Goal: Task Accomplishment & Management: Use online tool/utility

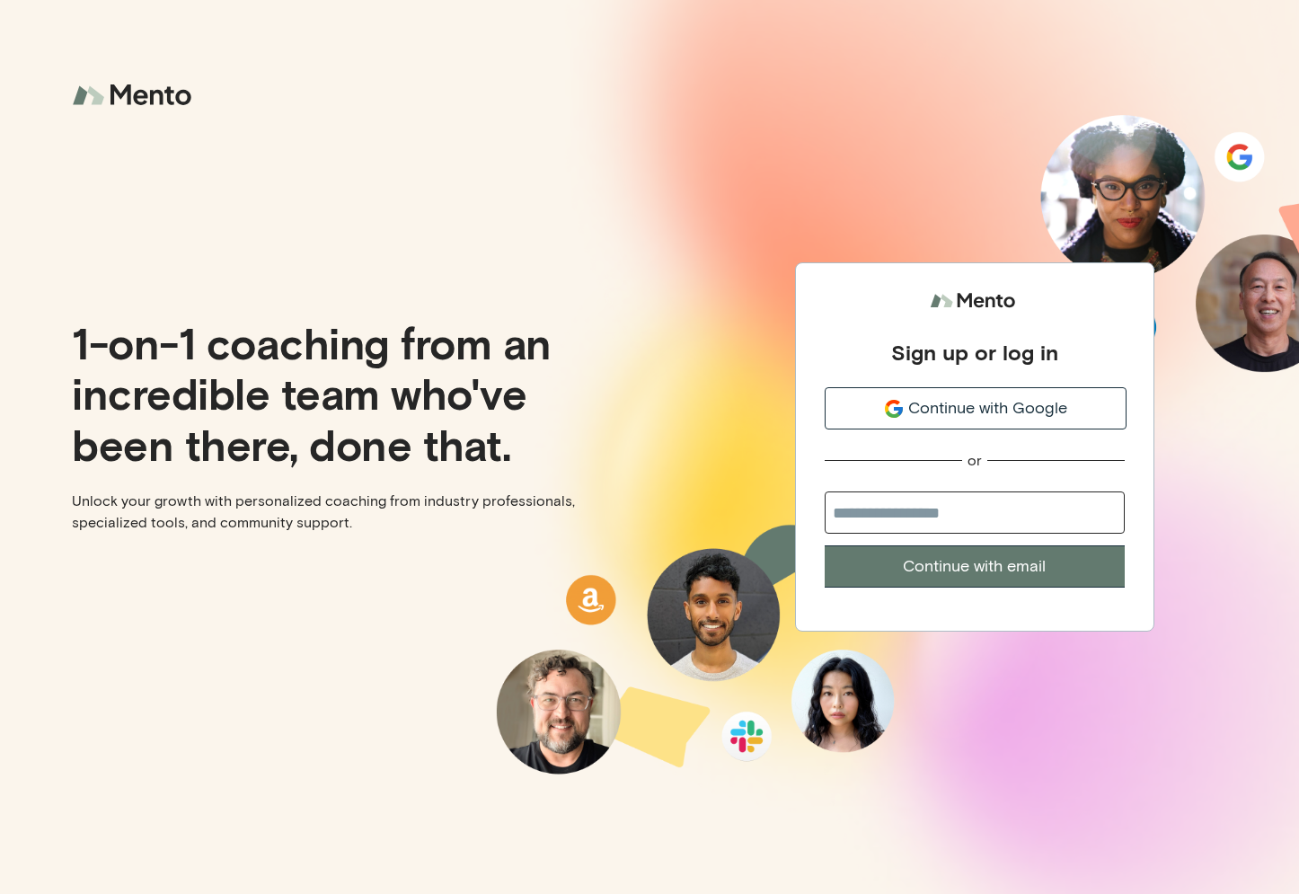
click at [965, 416] on span "Continue with Google" at bounding box center [987, 408] width 159 height 24
click at [934, 414] on span "Continue with Google" at bounding box center [987, 408] width 159 height 24
click at [995, 402] on span "Continue with Google" at bounding box center [987, 408] width 159 height 24
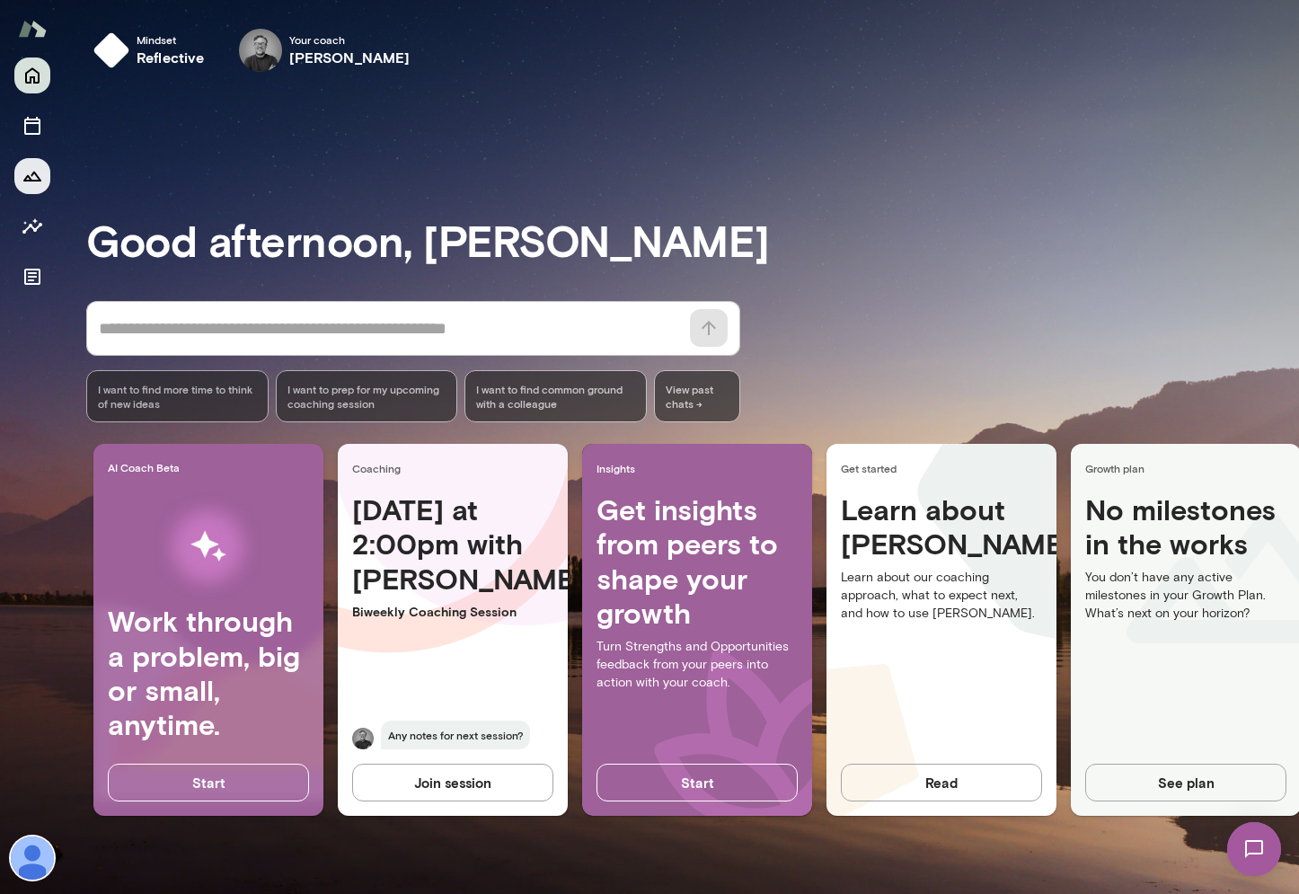
click at [27, 175] on icon "Growth Plan" at bounding box center [32, 177] width 18 height 10
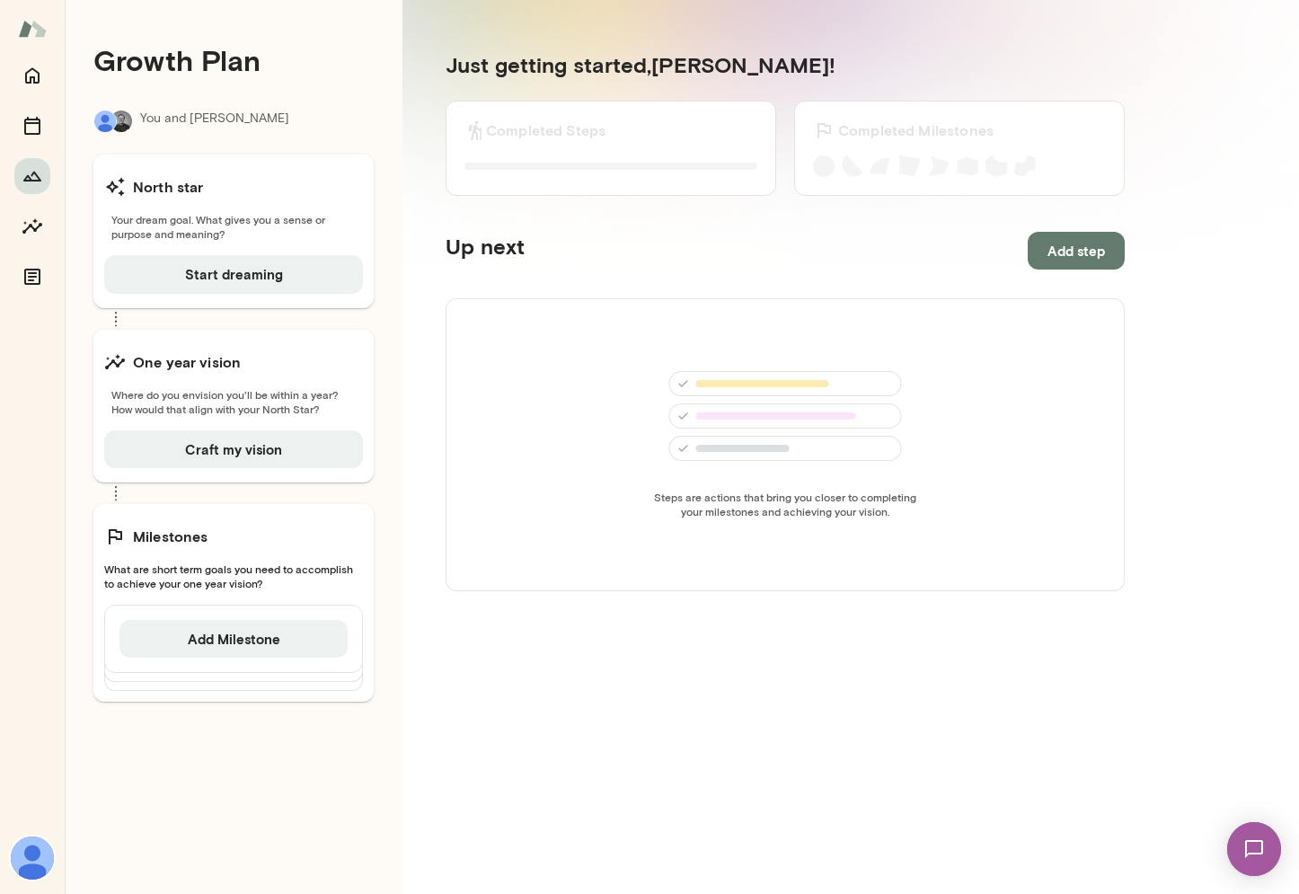
click at [235, 391] on span "Where do you envision you'll be within a year? How would that align with your N…" at bounding box center [233, 401] width 259 height 29
click at [251, 391] on span "Where do you envision you'll be within a year? How would that align with your N…" at bounding box center [233, 401] width 259 height 29
click at [243, 438] on button "Craft my vision" at bounding box center [233, 449] width 259 height 38
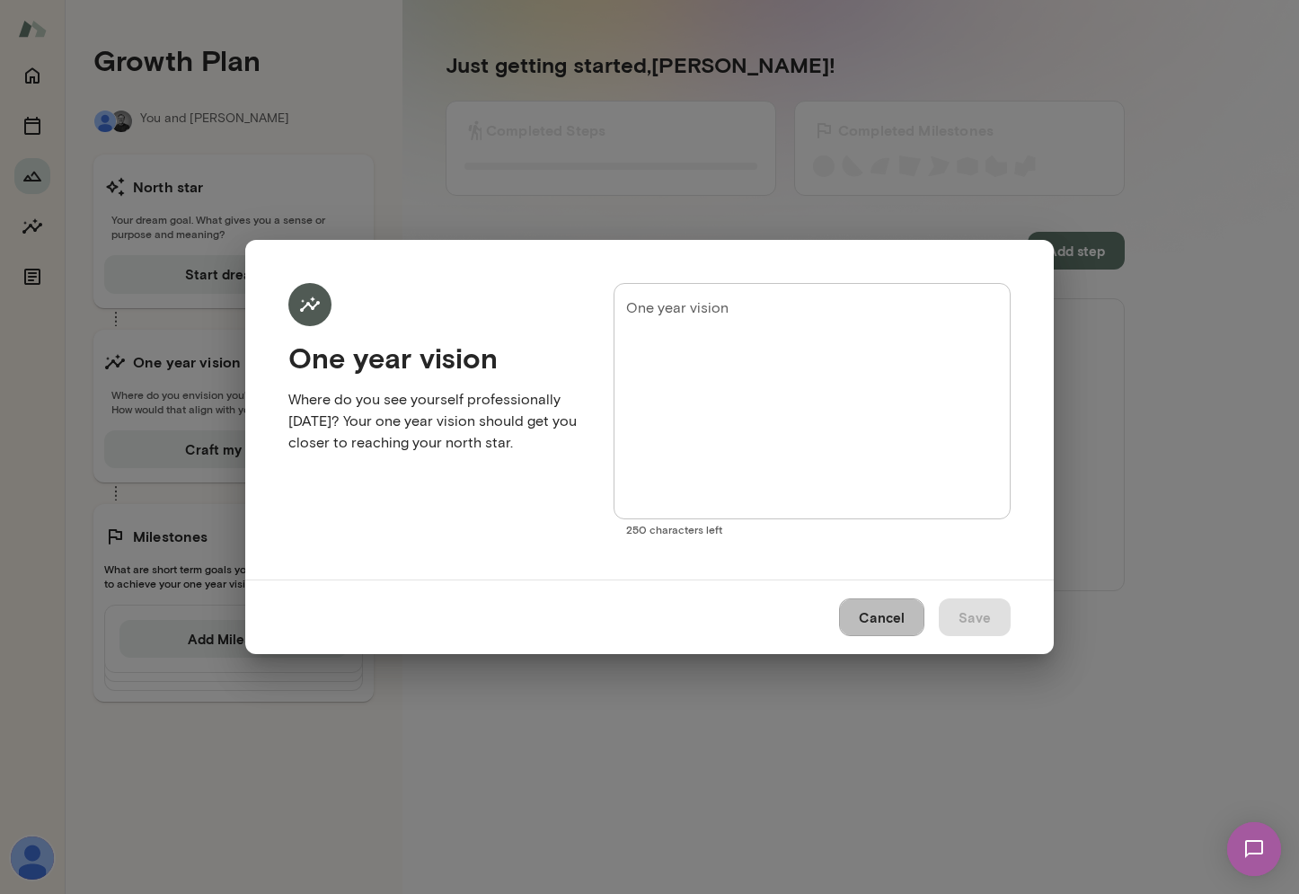
click at [869, 612] on button "Cancel" at bounding box center [881, 617] width 85 height 38
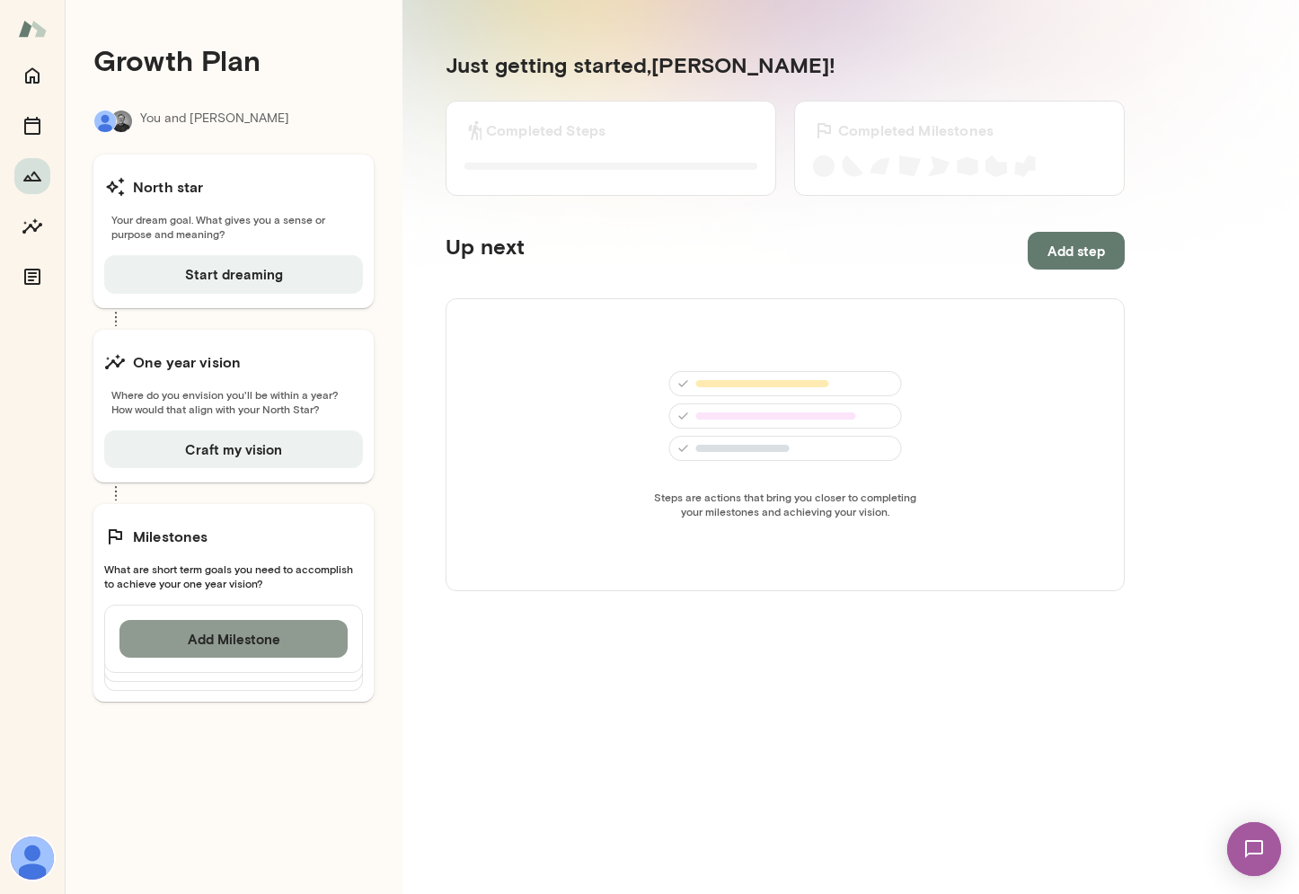
click at [225, 646] on button "Add Milestone" at bounding box center [233, 639] width 228 height 38
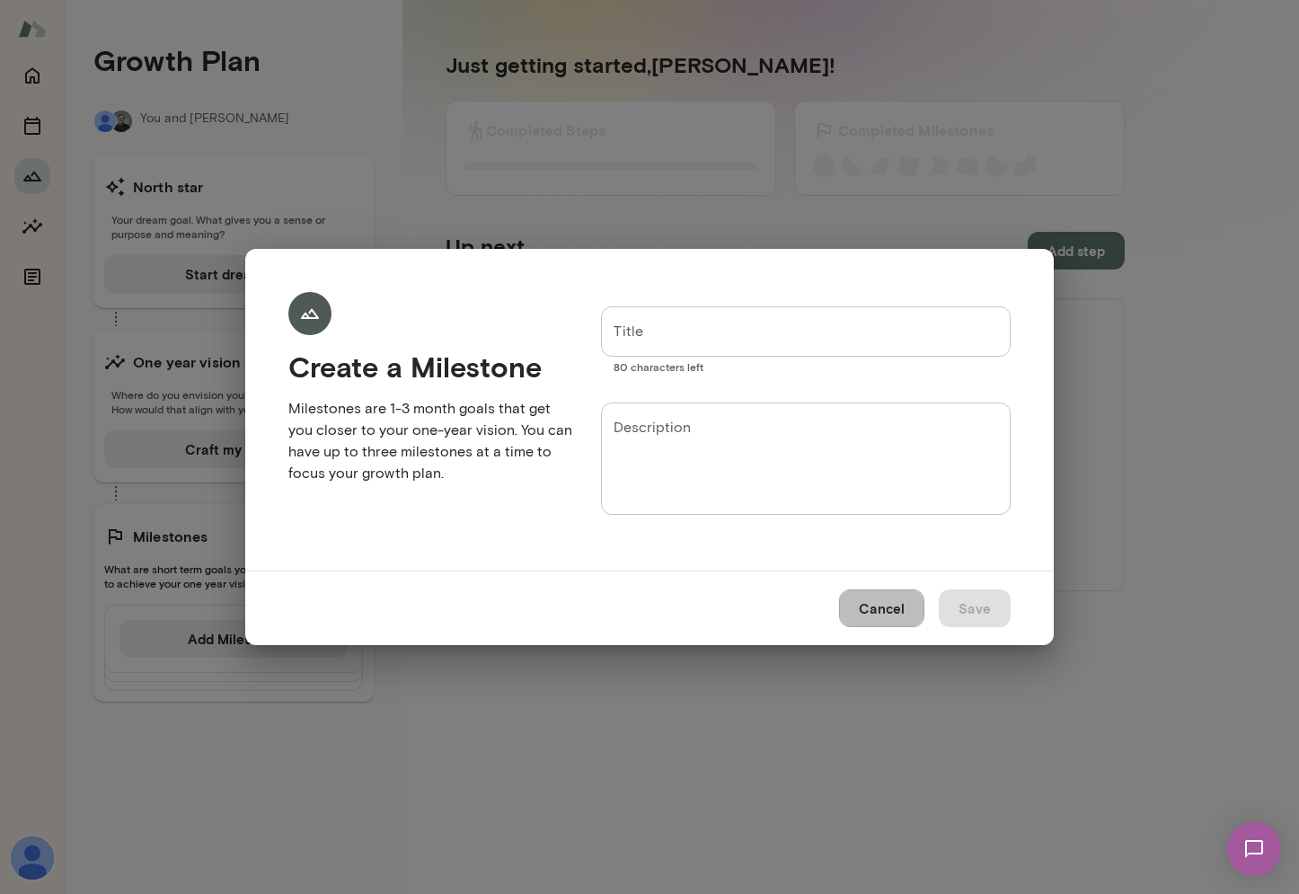
click at [913, 615] on button "Cancel" at bounding box center [881, 608] width 85 height 38
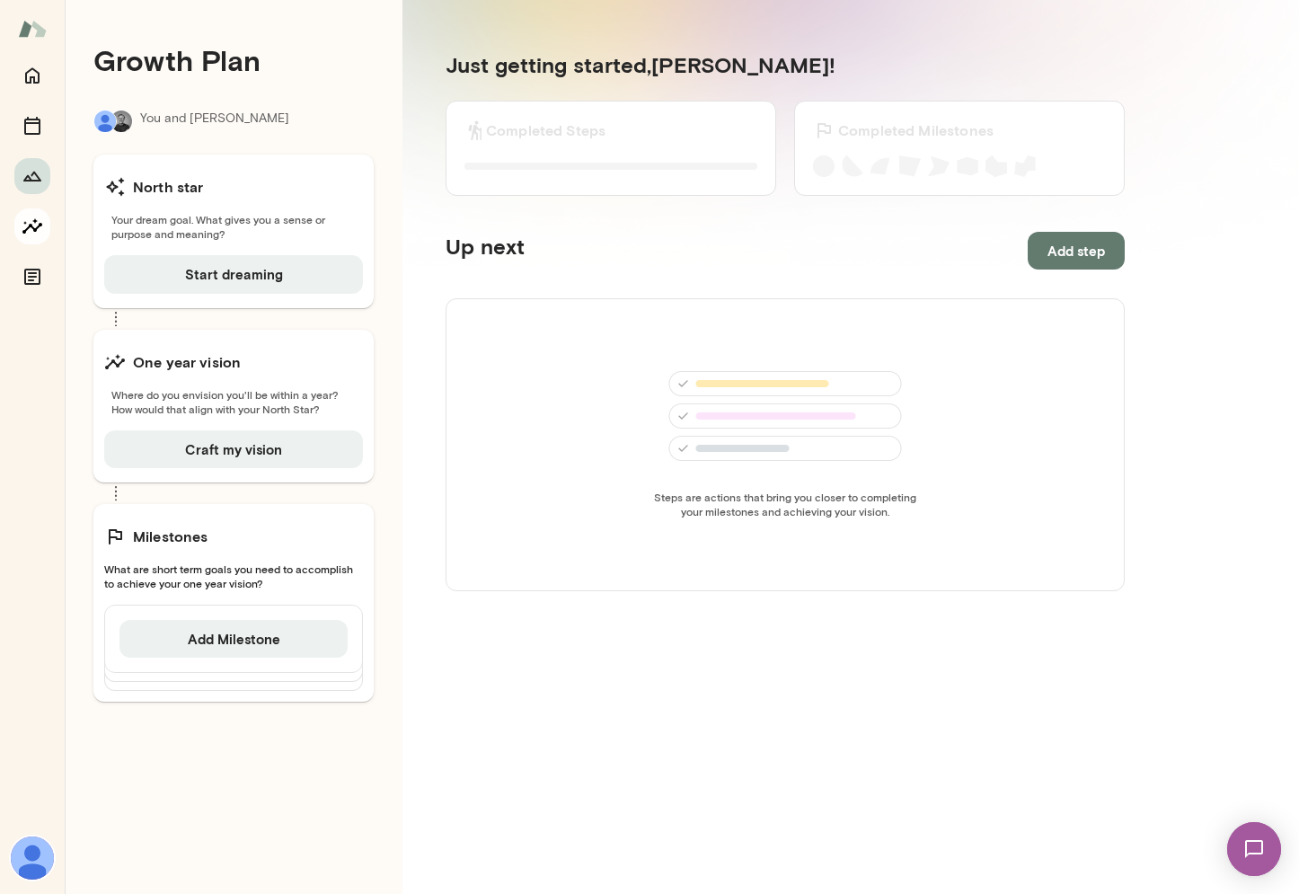
click at [39, 225] on icon "Insights" at bounding box center [32, 225] width 20 height 15
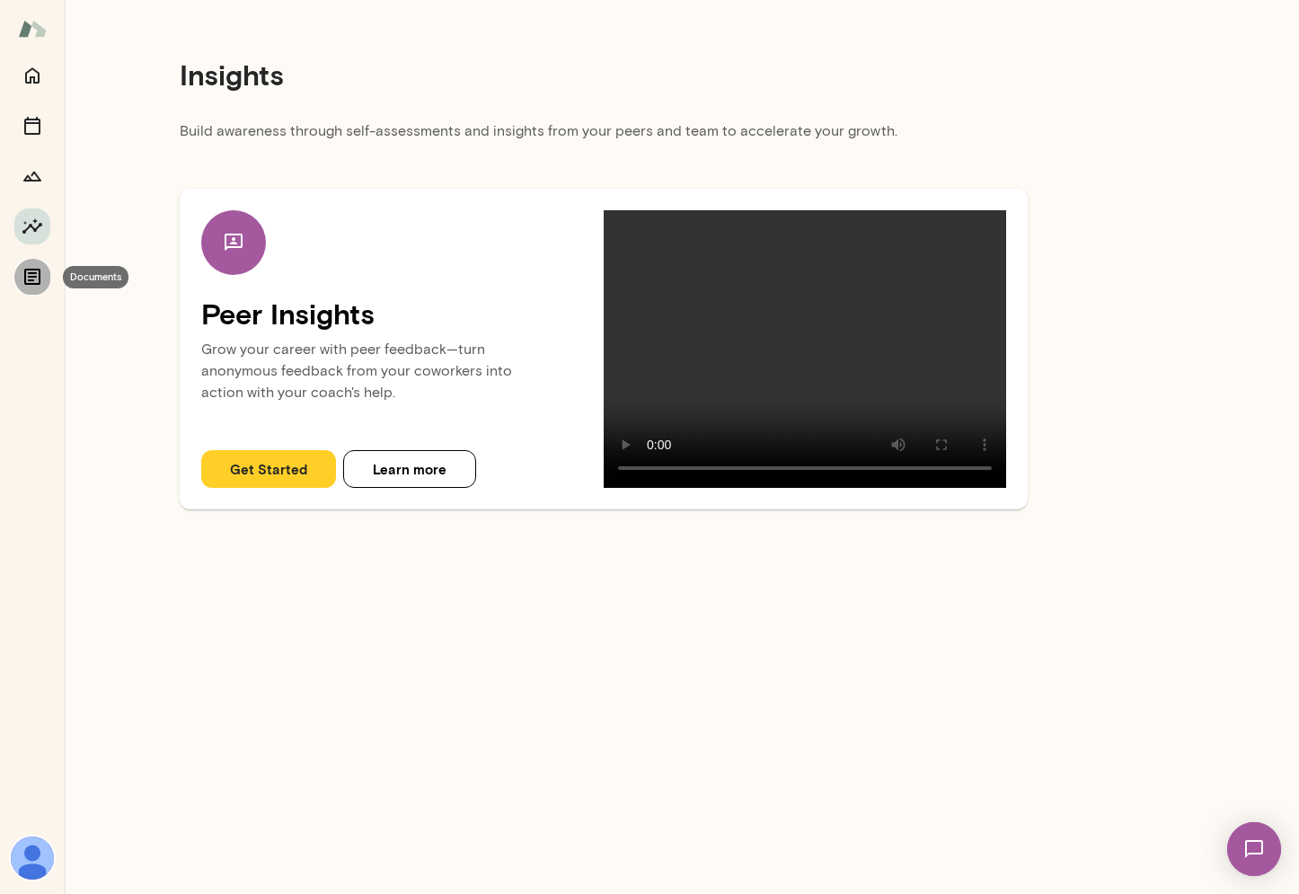
click at [16, 274] on button "Documents" at bounding box center [32, 277] width 36 height 36
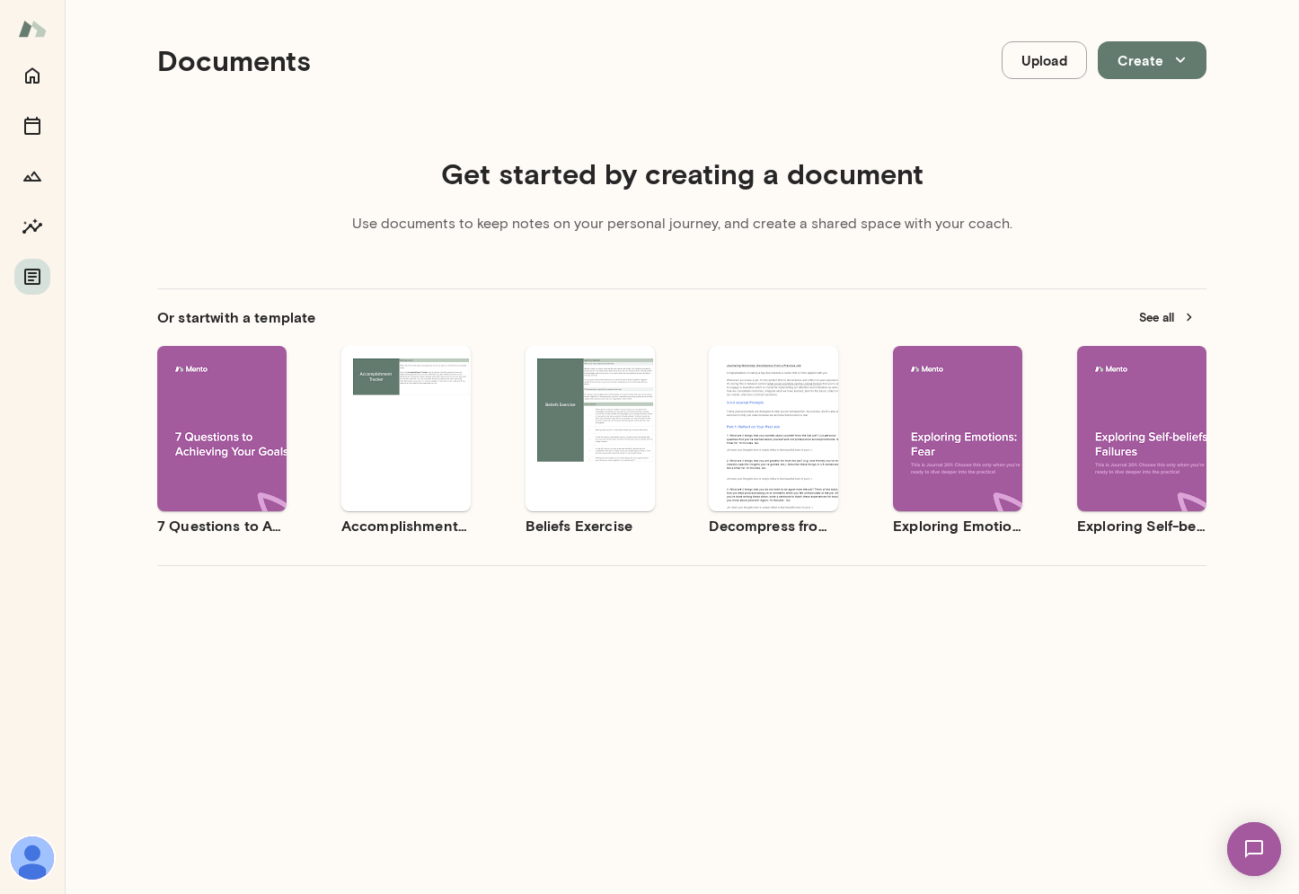
scroll to position [88, 0]
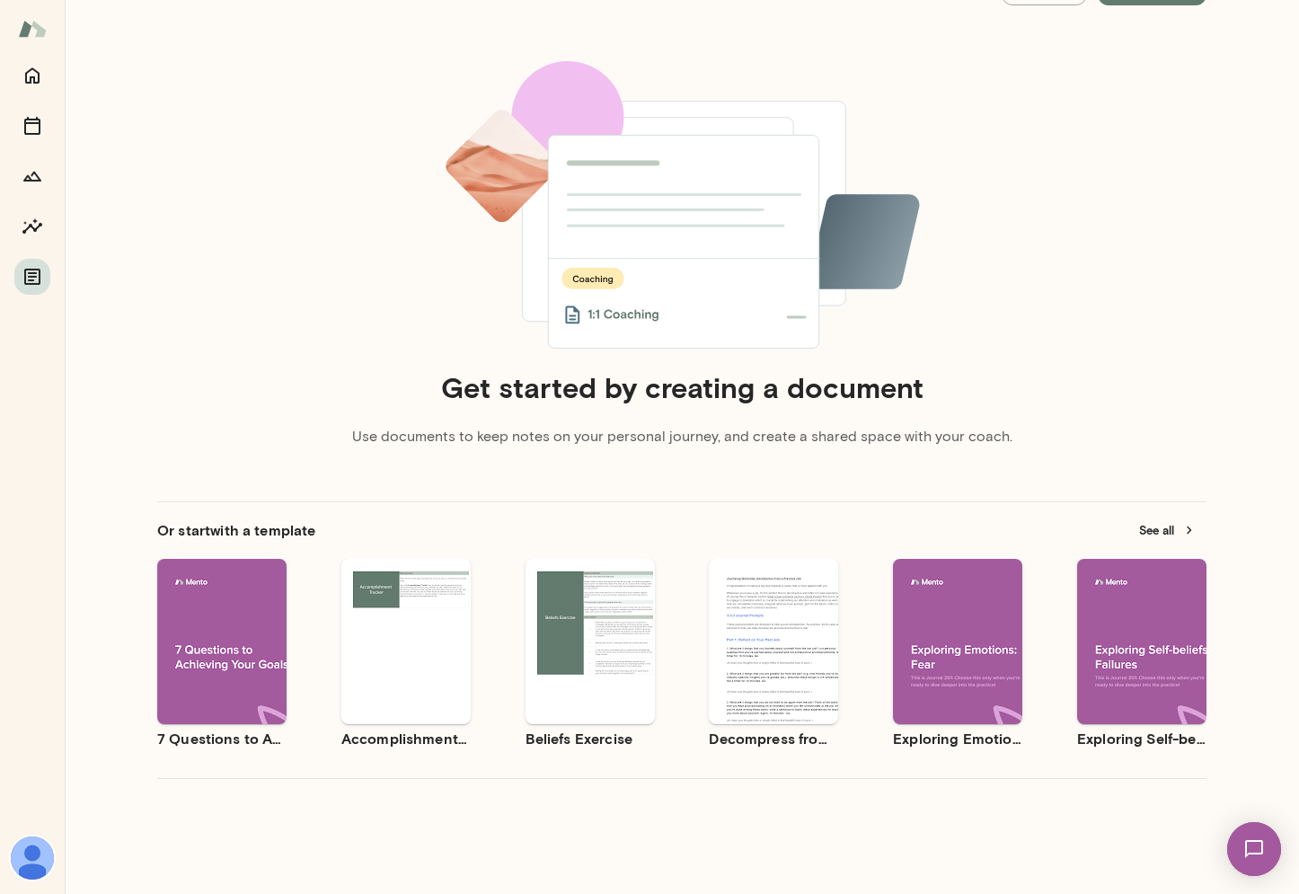
click at [1154, 525] on button "See all" at bounding box center [1167, 531] width 78 height 28
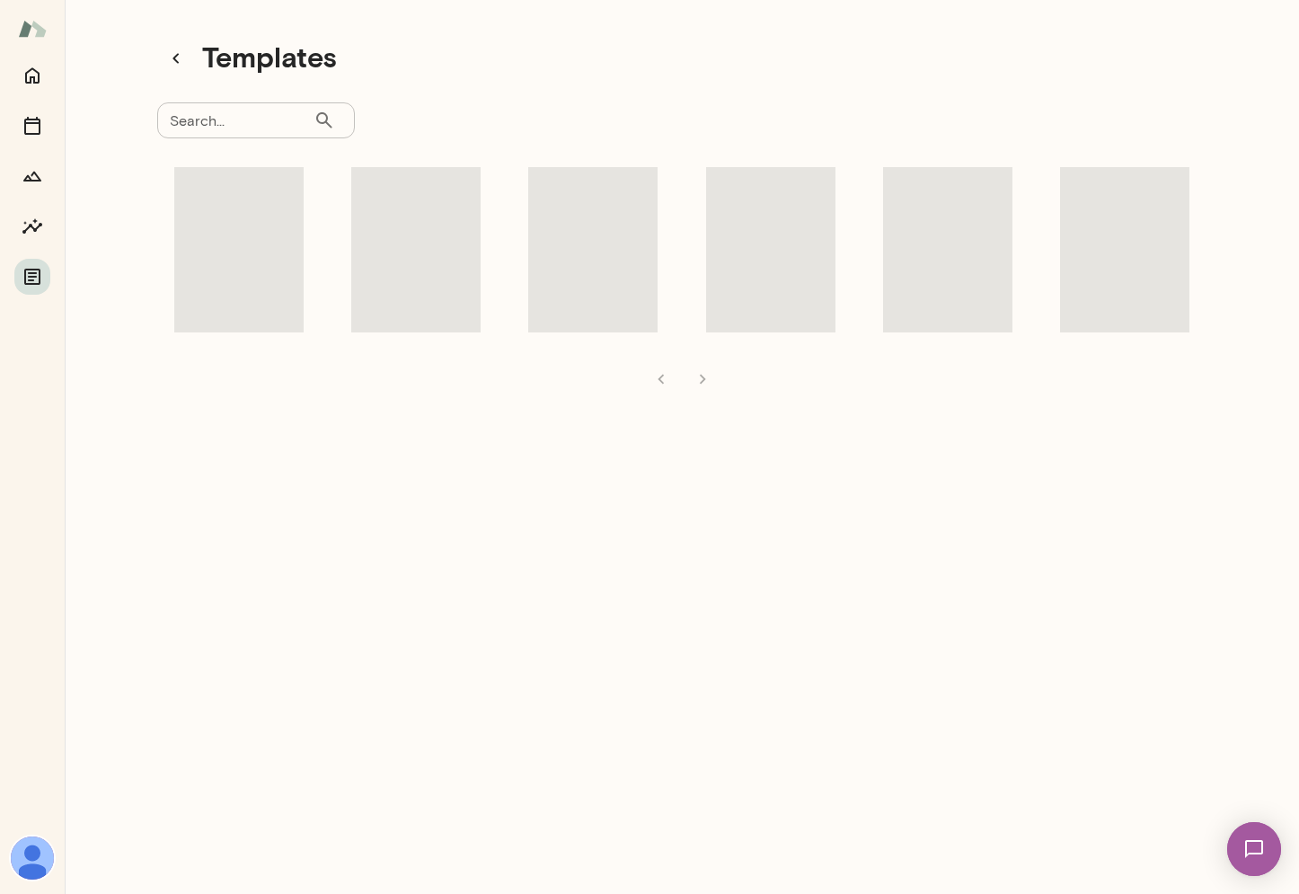
scroll to position [14, 0]
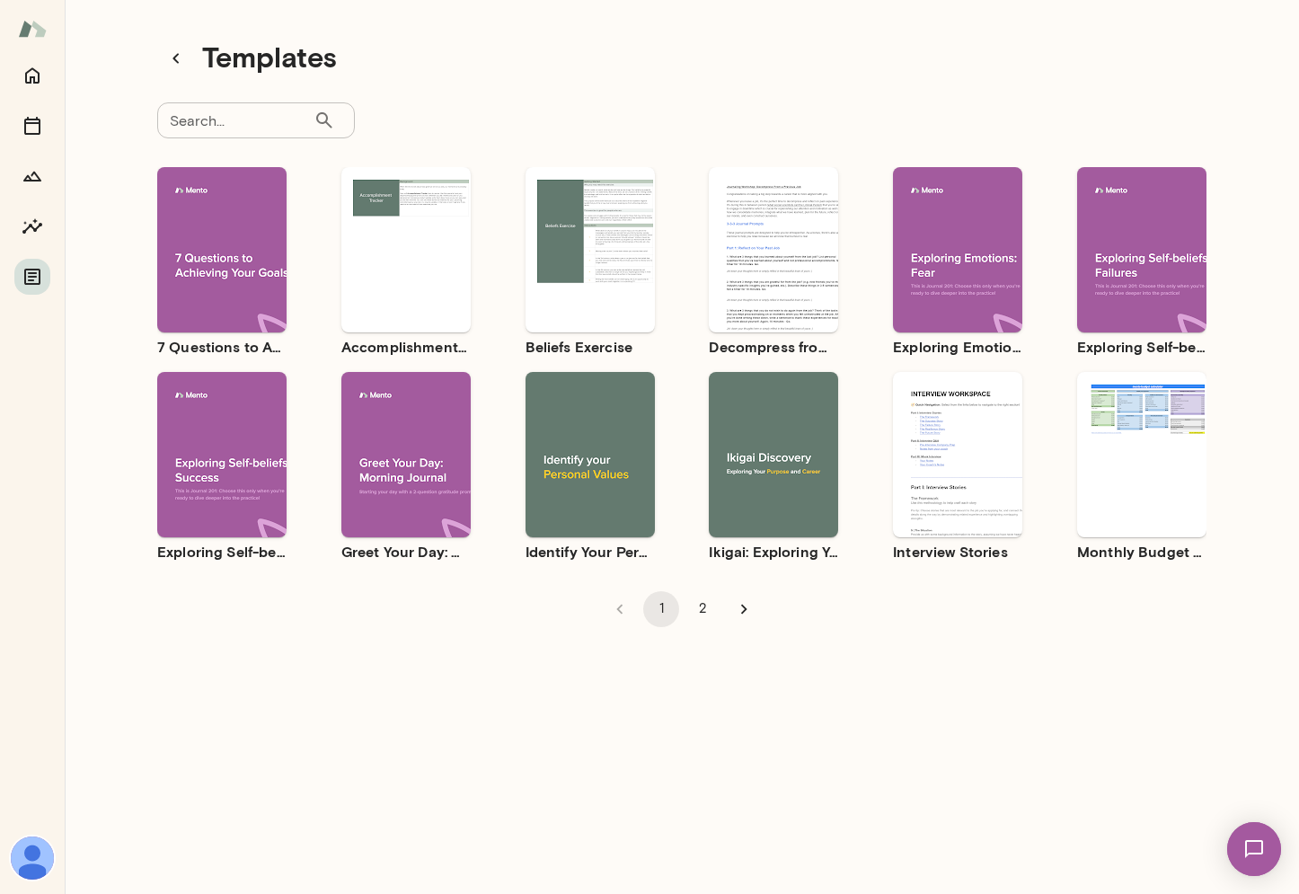
click at [702, 608] on button "2" at bounding box center [703, 609] width 36 height 36
